Goal: Communication & Community: Ask a question

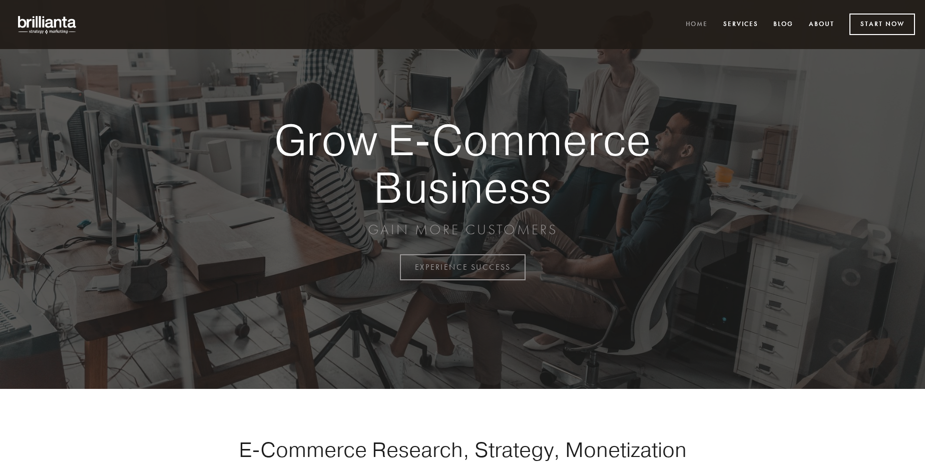
scroll to position [2625, 0]
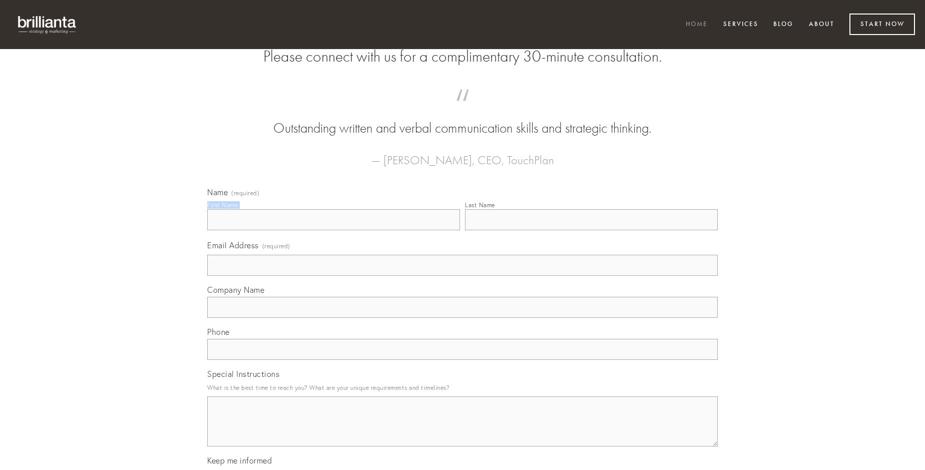
type input "[PERSON_NAME]"
click at [591, 230] on input "Last Name" at bounding box center [591, 219] width 253 height 21
type input "[PERSON_NAME]"
click at [463, 276] on input "Email Address (required)" at bounding box center [462, 265] width 511 height 21
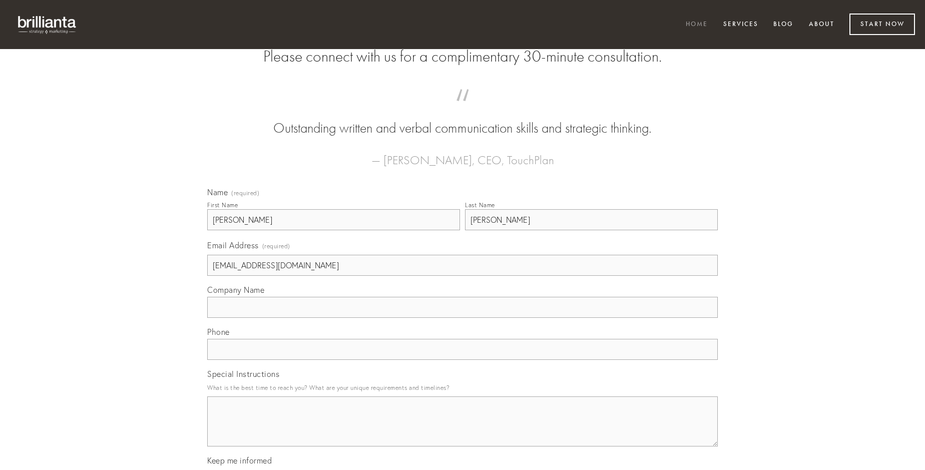
type input "[EMAIL_ADDRESS][DOMAIN_NAME]"
click at [463, 318] on input "Company Name" at bounding box center [462, 307] width 511 height 21
type input "cervus"
click at [463, 360] on input "text" at bounding box center [462, 349] width 511 height 21
click at [463, 431] on textarea "Special Instructions" at bounding box center [462, 422] width 511 height 50
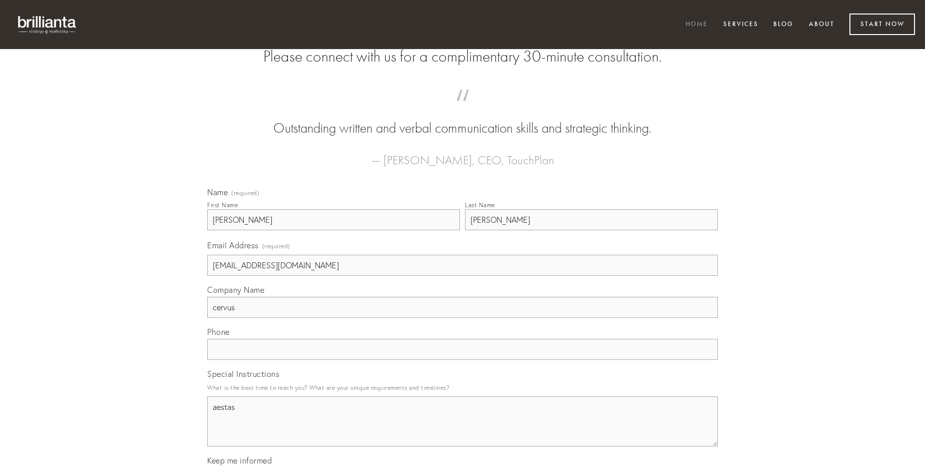
type textarea "aestas"
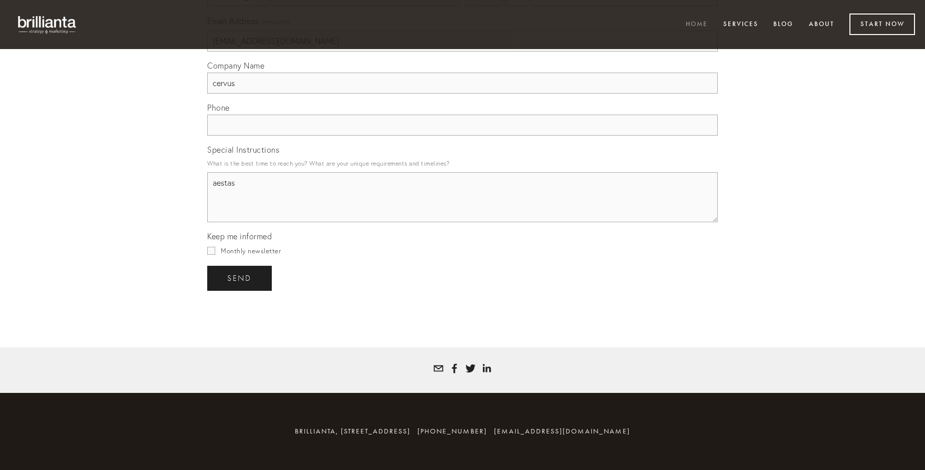
click at [240, 278] on span "send" at bounding box center [239, 278] width 25 height 9
